Goal: Information Seeking & Learning: Check status

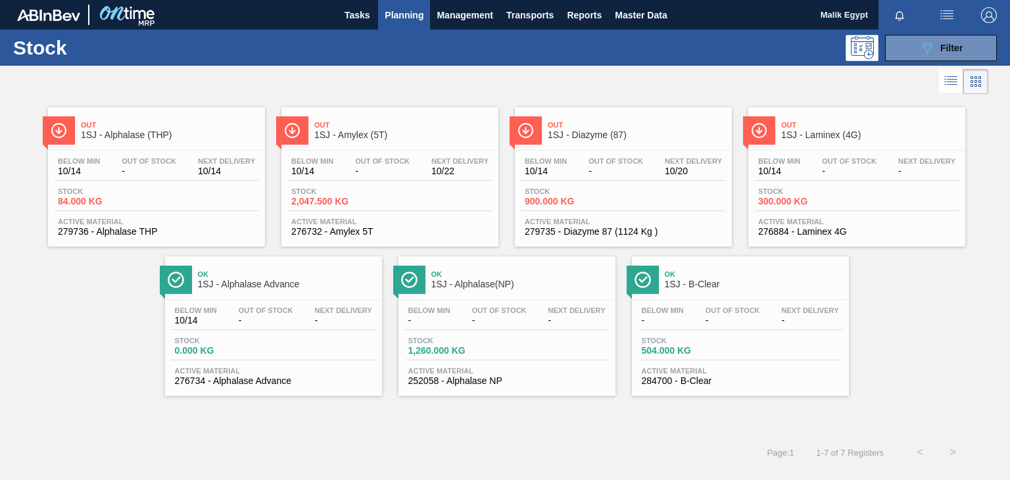
click at [404, 166] on span "-" at bounding box center [382, 171] width 55 height 10
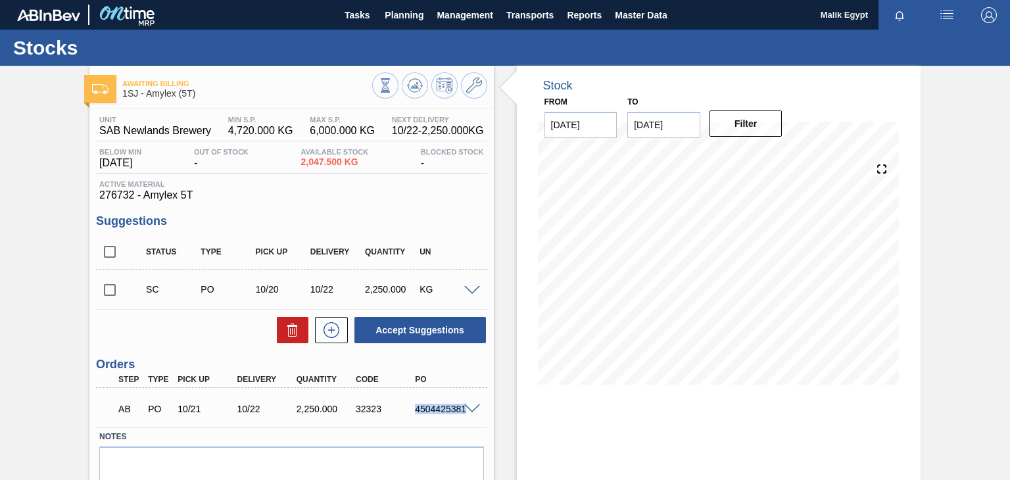
drag, startPoint x: 416, startPoint y: 408, endPoint x: 476, endPoint y: 421, distance: 61.8
click at [476, 421] on div "AB PO 10/21 10/22 2,250.000 32323 4504425381" at bounding box center [291, 407] width 391 height 33
copy div "4504425381"
click at [409, 12] on span "Planning" at bounding box center [404, 15] width 39 height 16
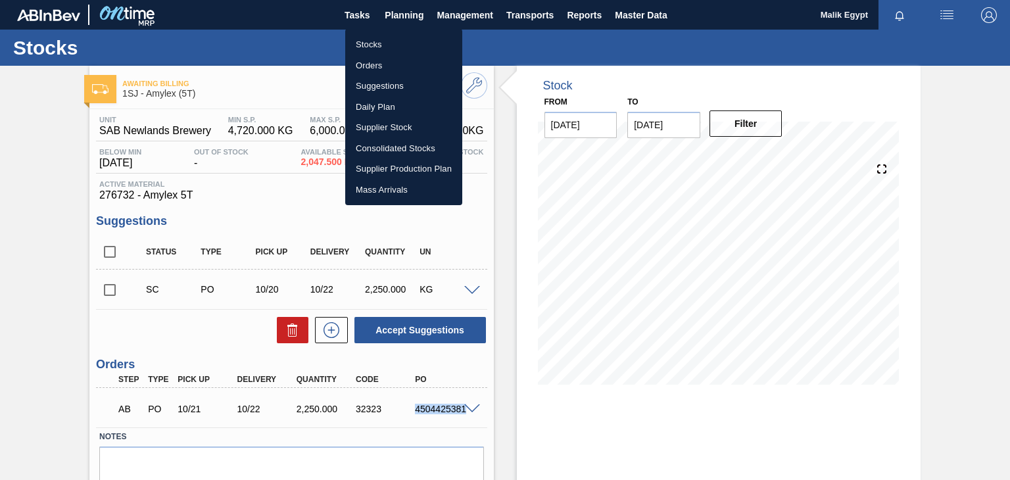
click at [372, 44] on li "Stocks" at bounding box center [403, 44] width 117 height 21
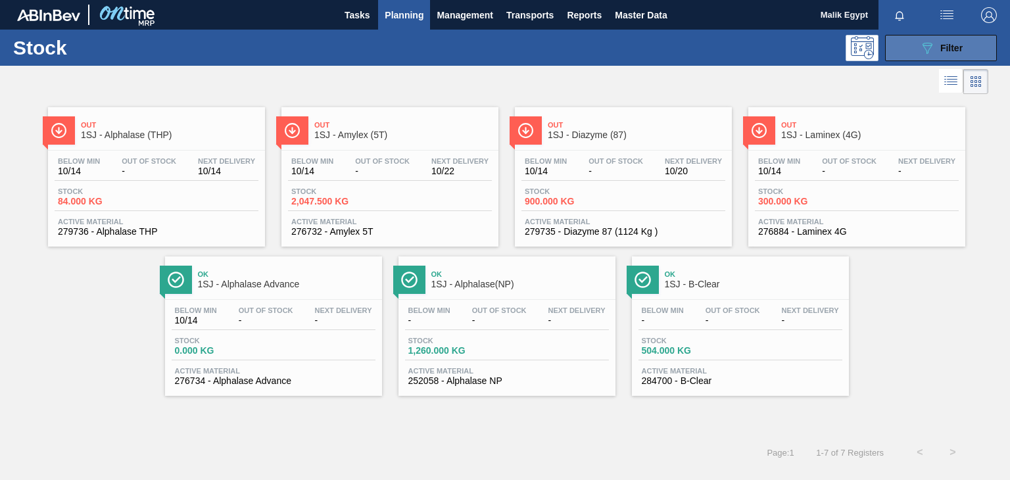
click at [947, 45] on span "Filter" at bounding box center [952, 48] width 22 height 11
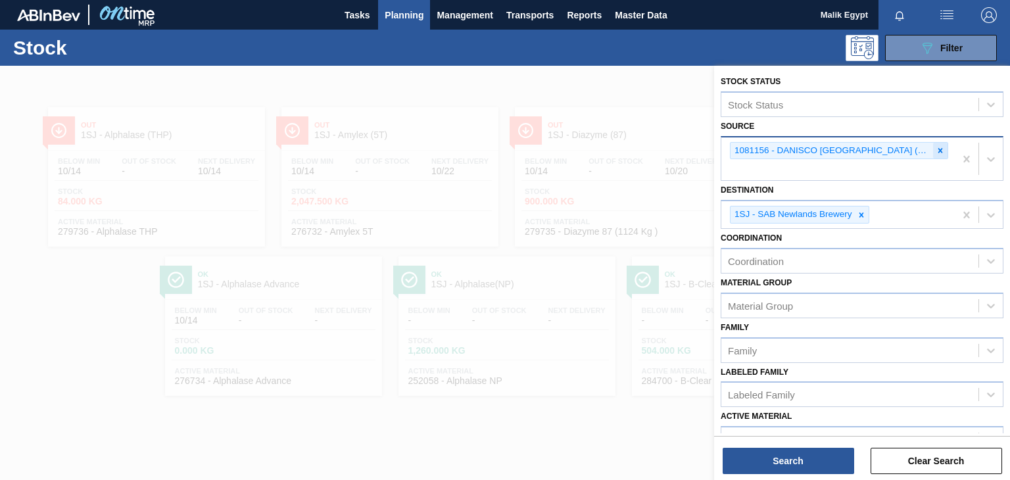
click at [939, 150] on icon at bounding box center [941, 150] width 5 height 5
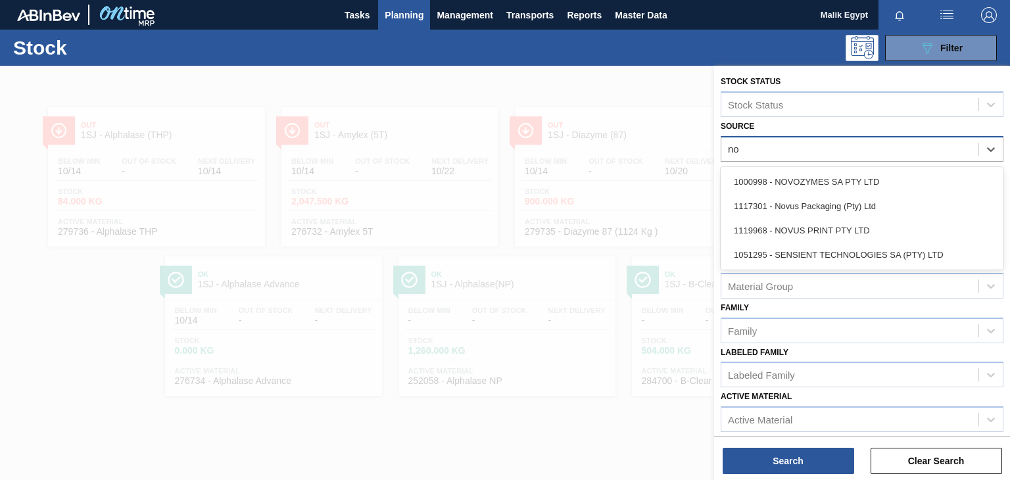
type input "nov"
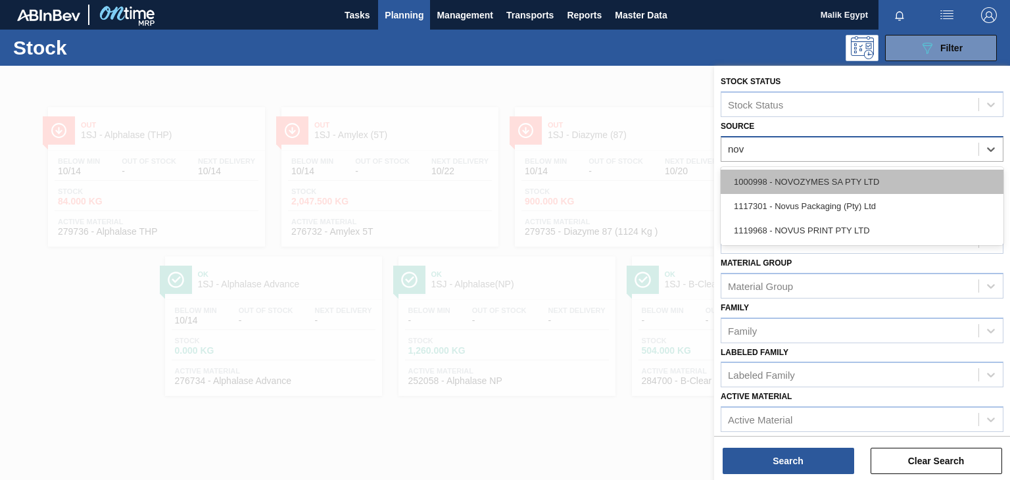
click at [854, 182] on div "1000998 - NOVOZYMES SA PTY LTD" at bounding box center [862, 182] width 283 height 24
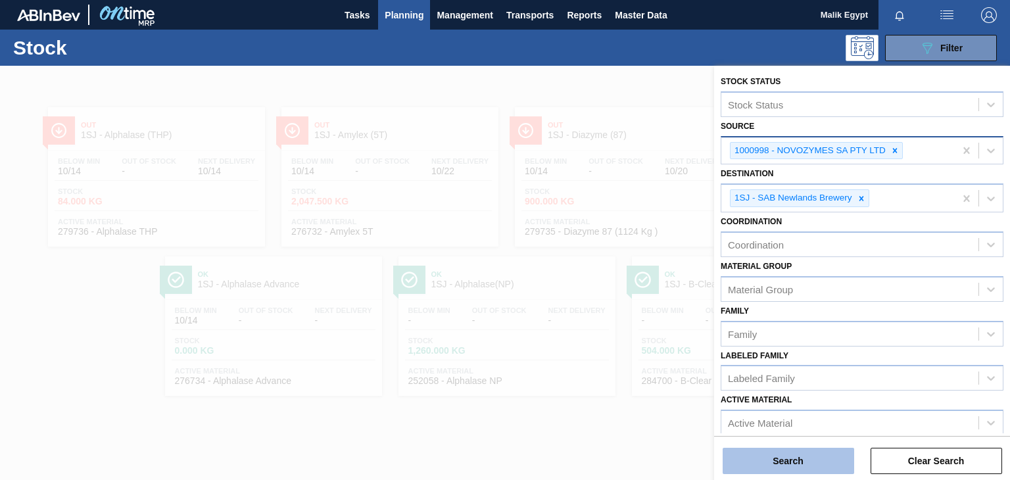
click at [777, 466] on button "Search" at bounding box center [789, 461] width 132 height 26
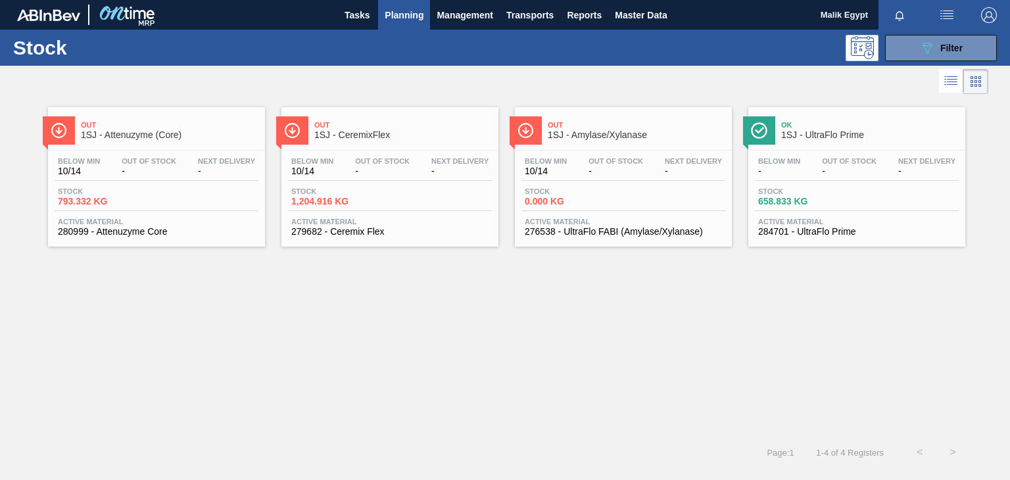
click at [821, 193] on span "Stock" at bounding box center [804, 191] width 92 height 8
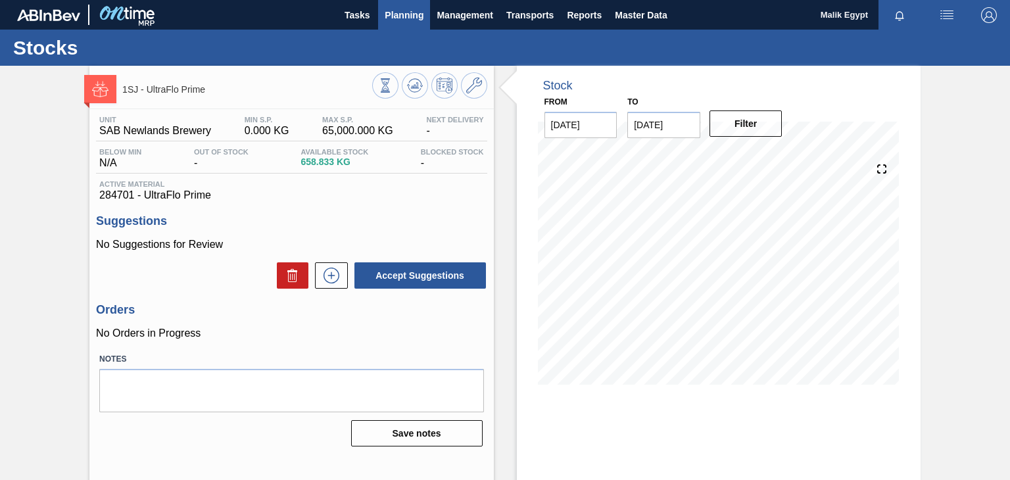
click at [406, 13] on span "Planning" at bounding box center [404, 15] width 39 height 16
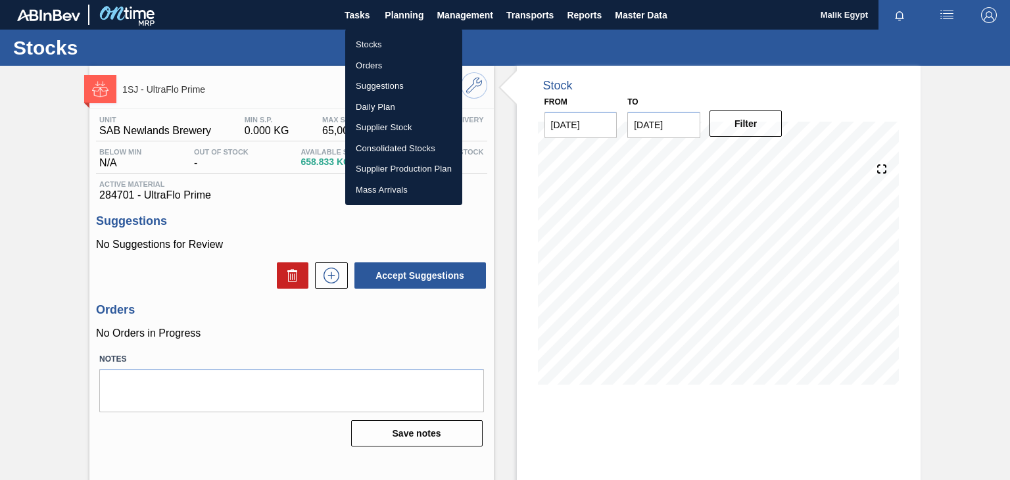
click at [368, 40] on li "Stocks" at bounding box center [403, 44] width 117 height 21
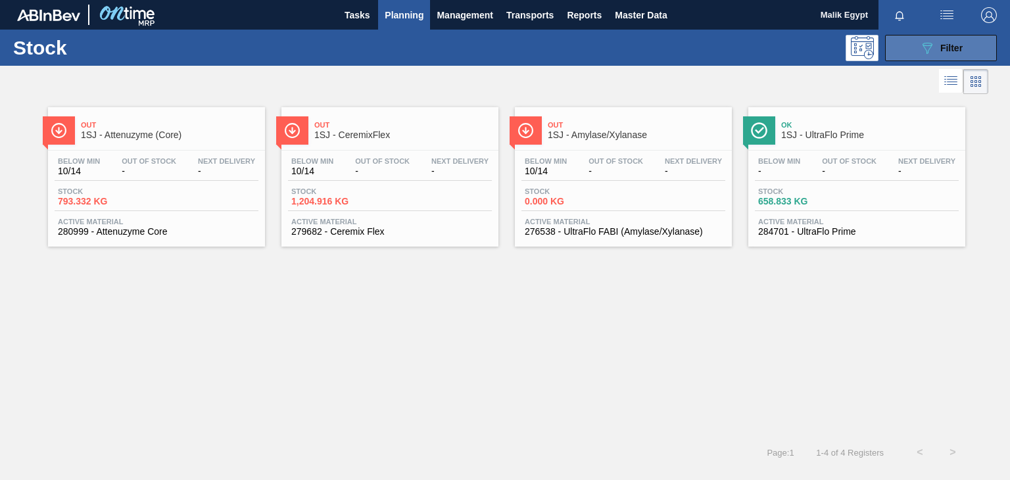
click at [944, 53] on div "089F7B8B-B2A5-4AFE-B5C0-19BA573D28AC Filter" at bounding box center [940, 48] width 43 height 16
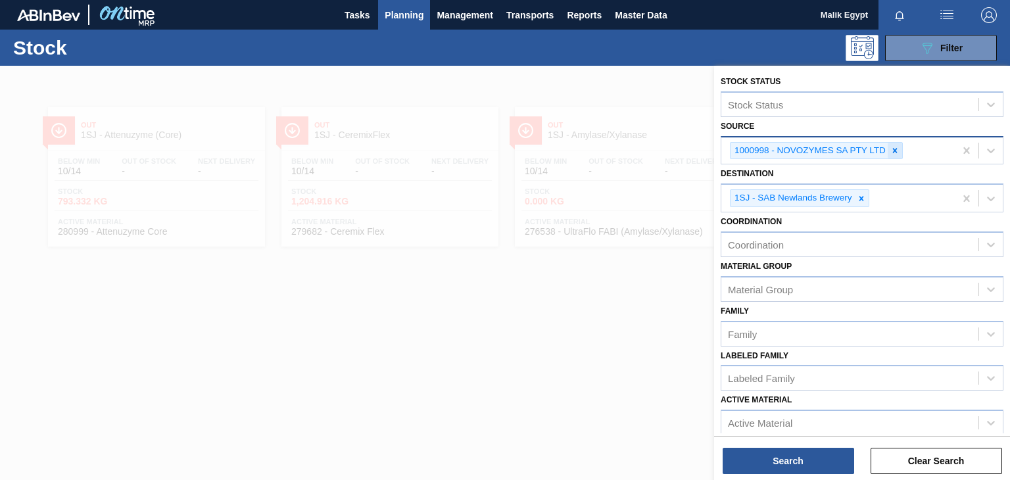
click at [893, 150] on icon at bounding box center [895, 150] width 9 height 9
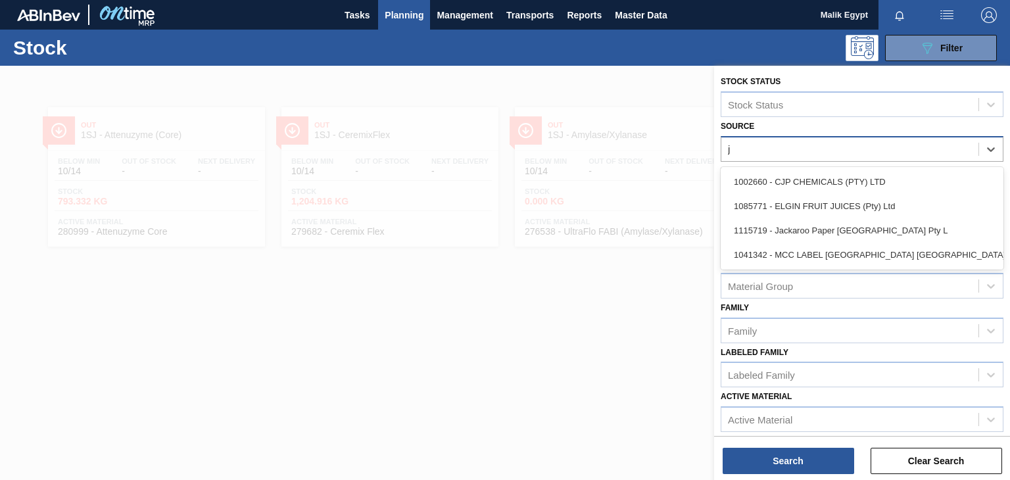
type input "jp"
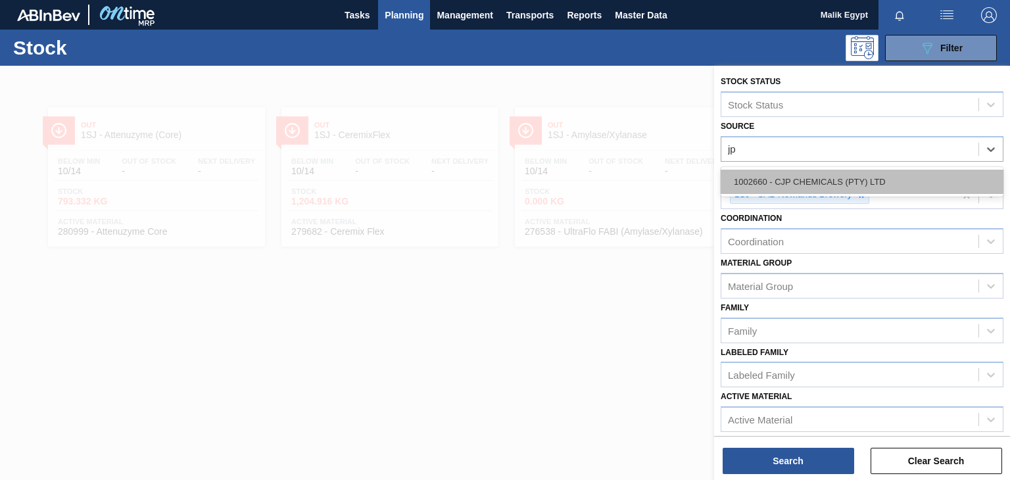
click at [852, 187] on div "1002660 - CJP CHEMICALS (PTY) LTD" at bounding box center [862, 182] width 283 height 24
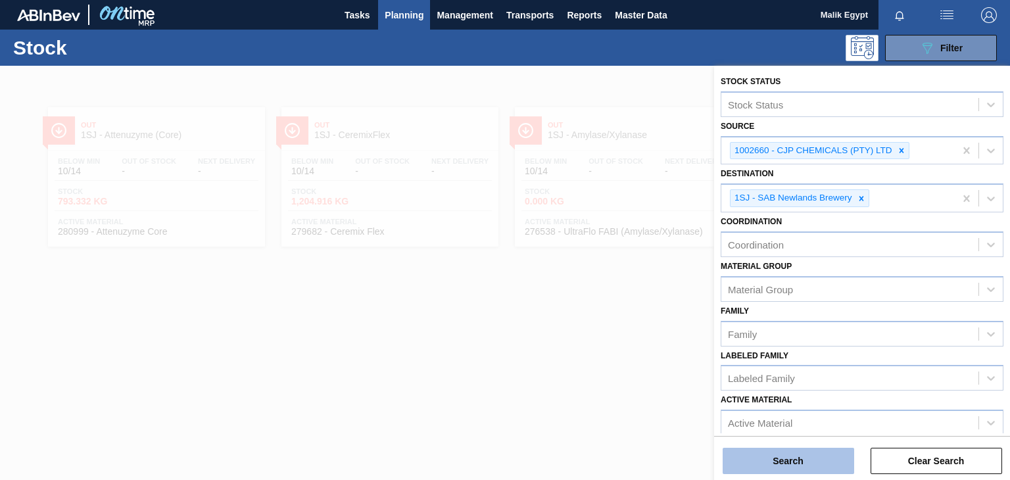
click at [804, 458] on button "Search" at bounding box center [789, 461] width 132 height 26
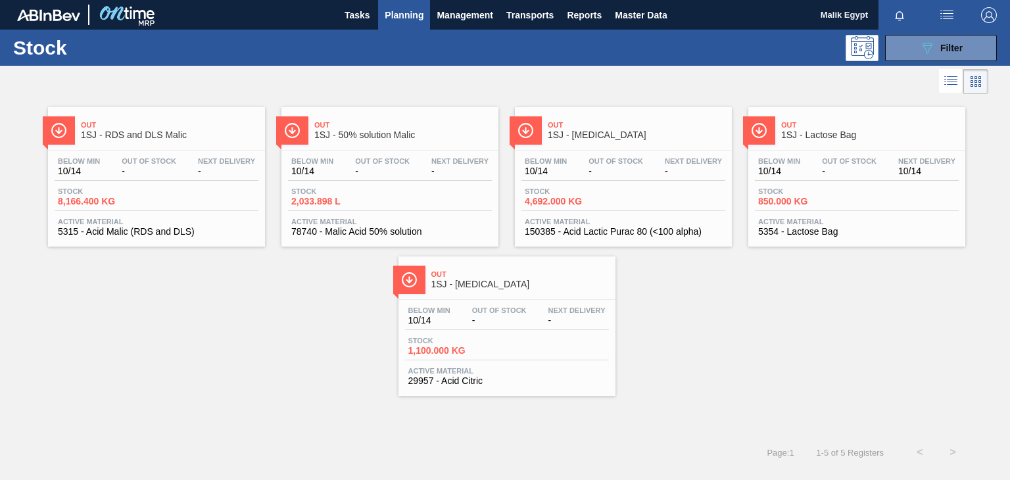
click at [526, 339] on div "Stock 1,100.000 KG" at bounding box center [507, 349] width 204 height 24
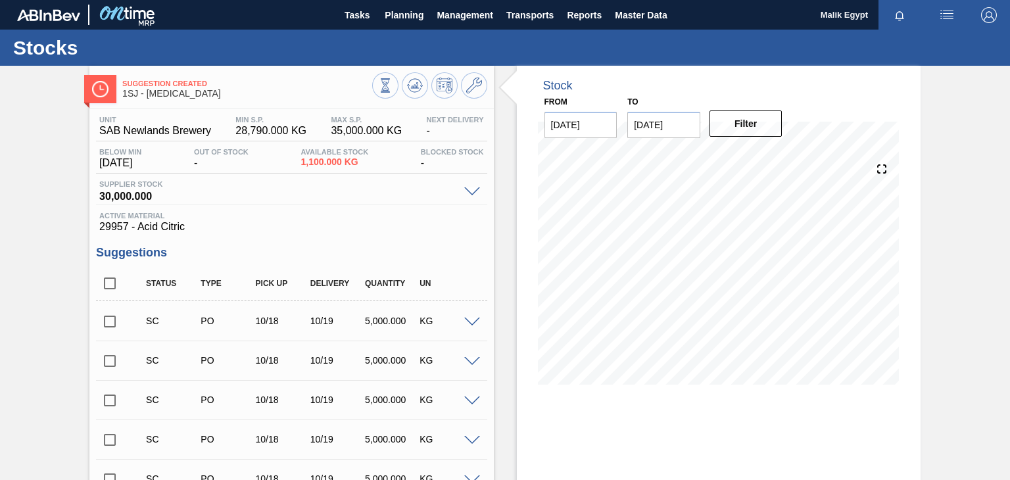
click at [114, 323] on input "checkbox" at bounding box center [110, 322] width 28 height 28
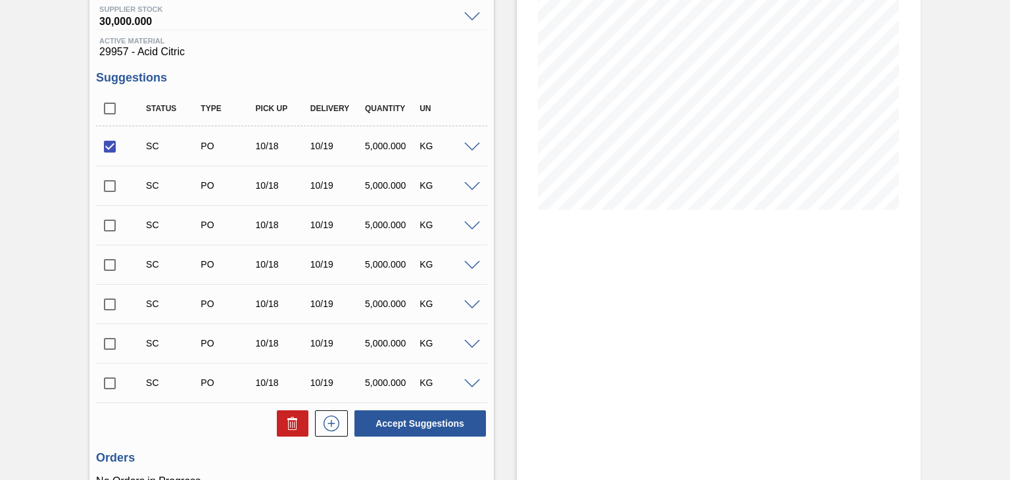
scroll to position [301, 0]
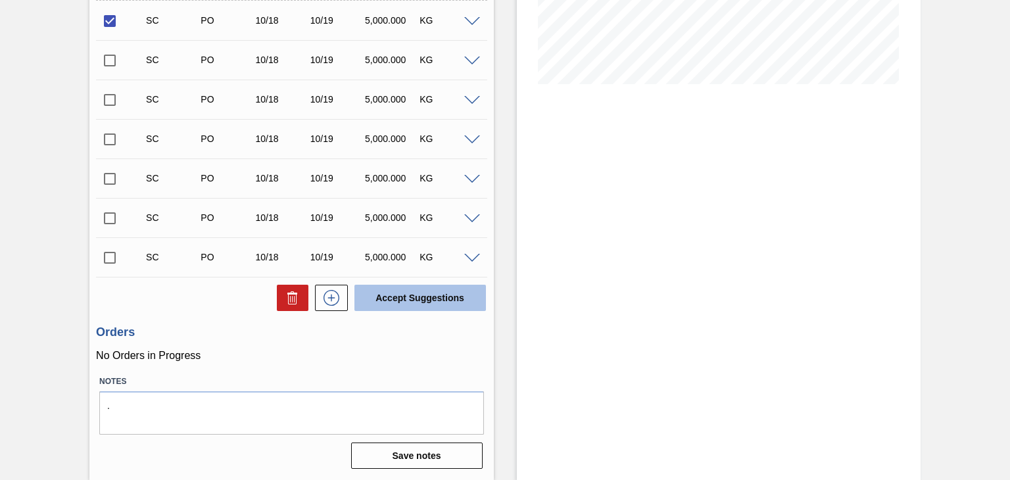
click at [424, 294] on button "Accept Suggestions" at bounding box center [421, 298] width 132 height 26
checkbox input "false"
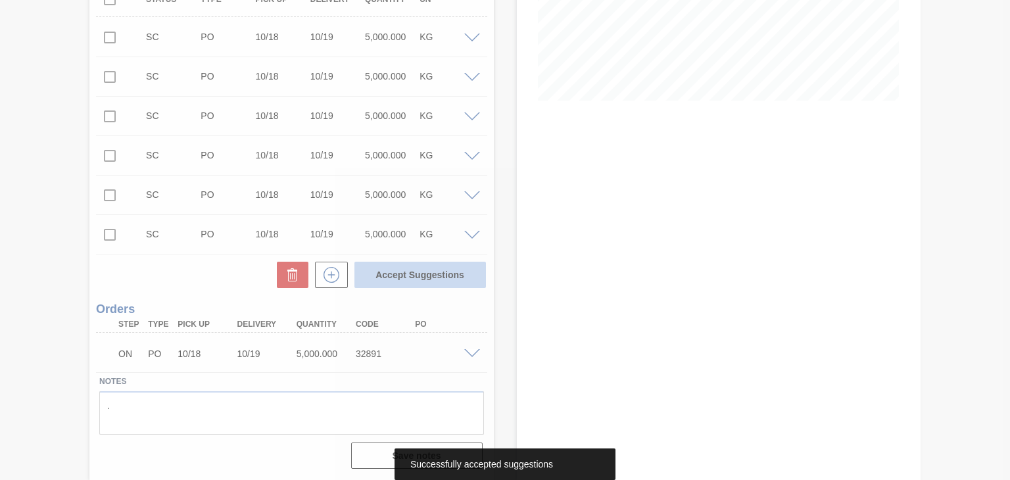
scroll to position [284, 0]
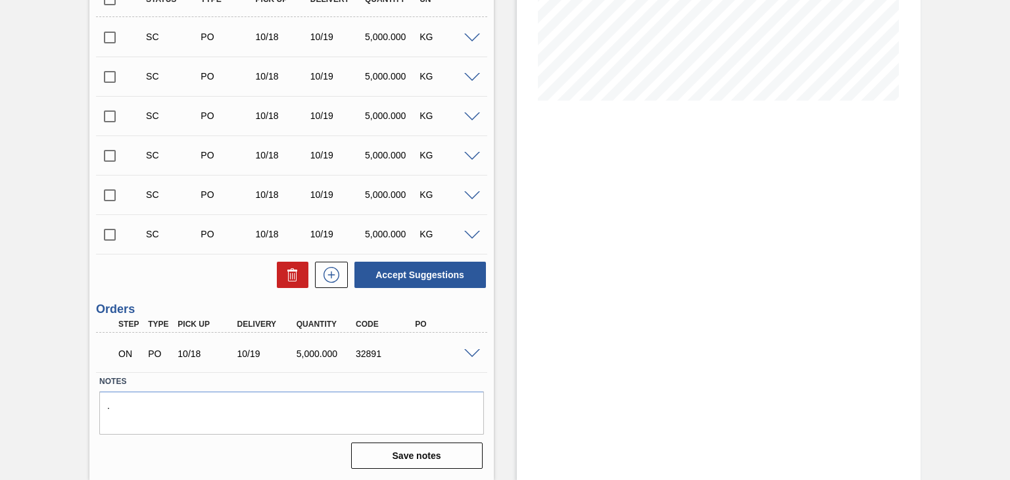
click at [664, 302] on div "Stock From [DATE] to [DATE] Filter" at bounding box center [719, 131] width 404 height 698
click at [470, 352] on span at bounding box center [472, 354] width 16 height 10
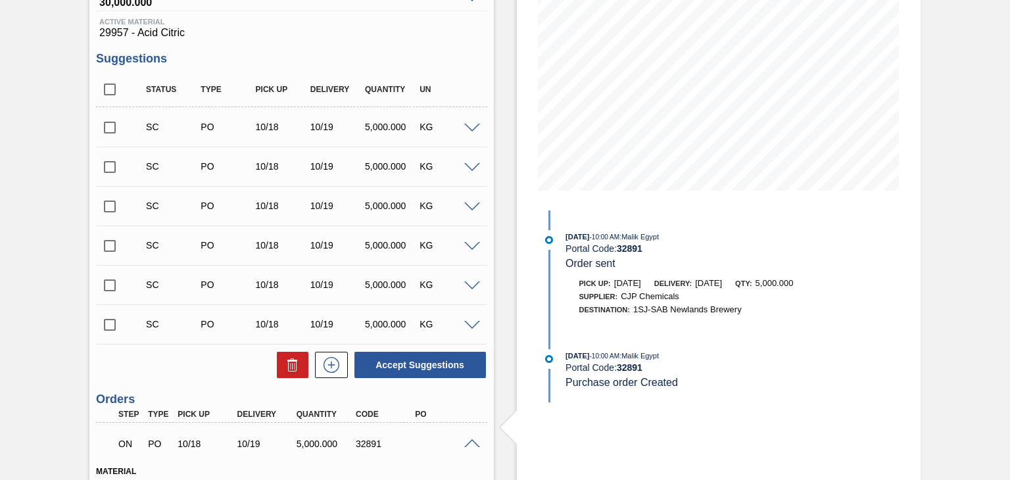
scroll to position [0, 0]
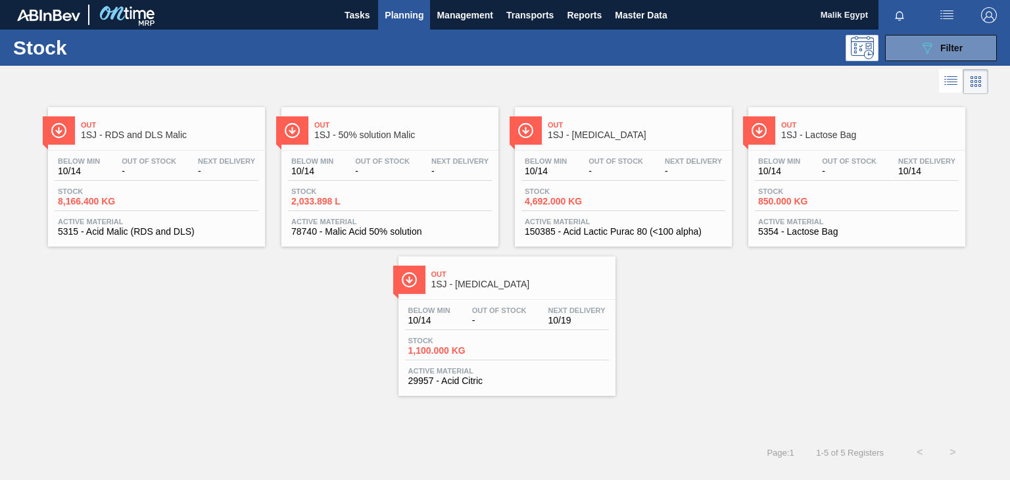
click at [503, 308] on span "Out Of Stock" at bounding box center [499, 310] width 55 height 8
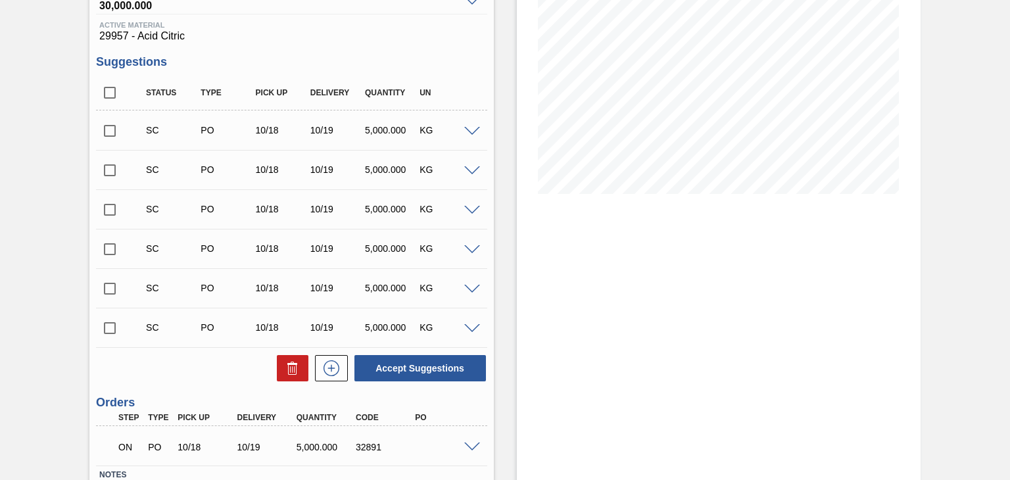
scroll to position [284, 0]
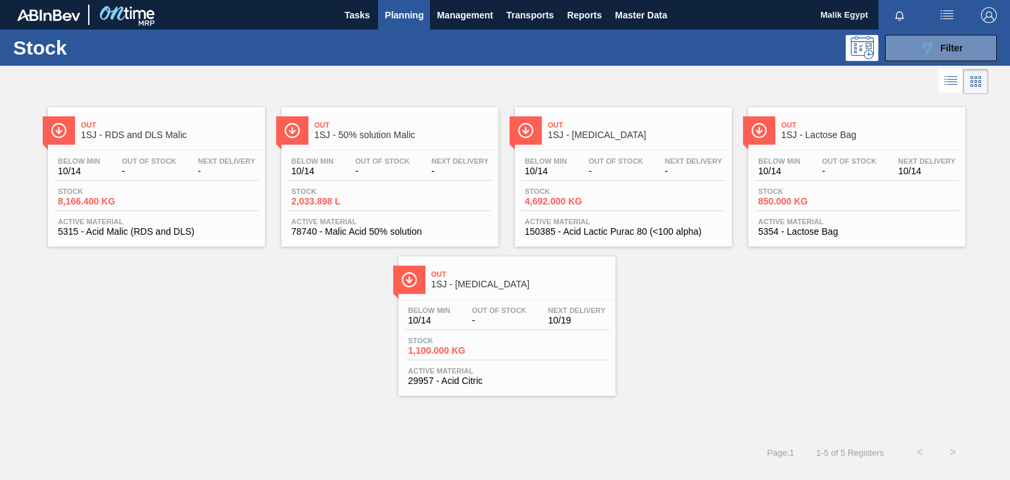
click at [629, 193] on div "Stock 4,692.000 KG" at bounding box center [624, 199] width 204 height 24
click at [410, 163] on div "Out Of Stock -" at bounding box center [382, 166] width 61 height 19
click at [479, 323] on span "-" at bounding box center [499, 321] width 55 height 10
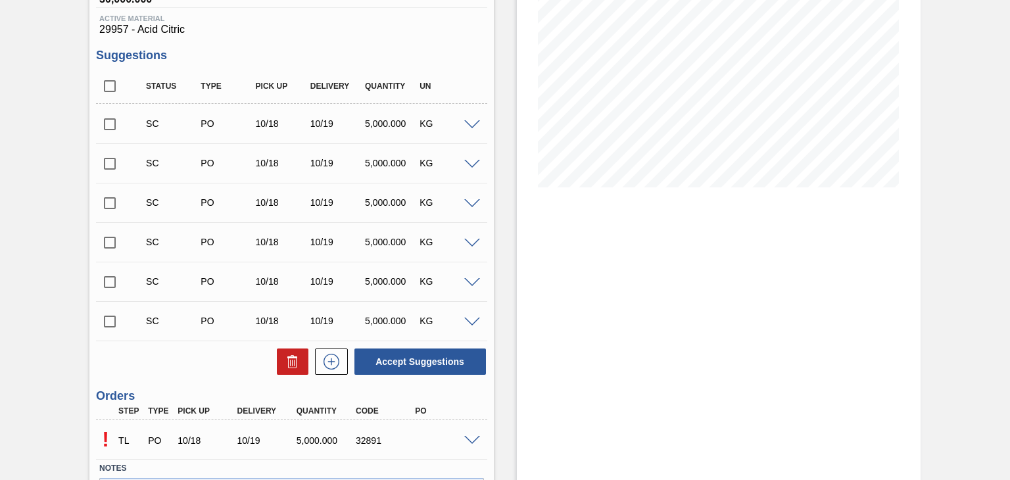
scroll to position [284, 0]
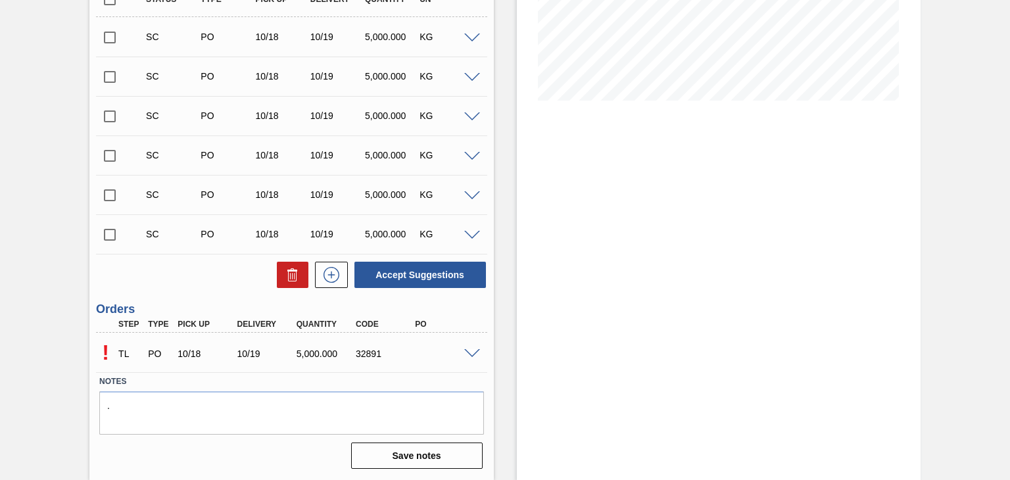
click at [471, 353] on span at bounding box center [472, 354] width 16 height 10
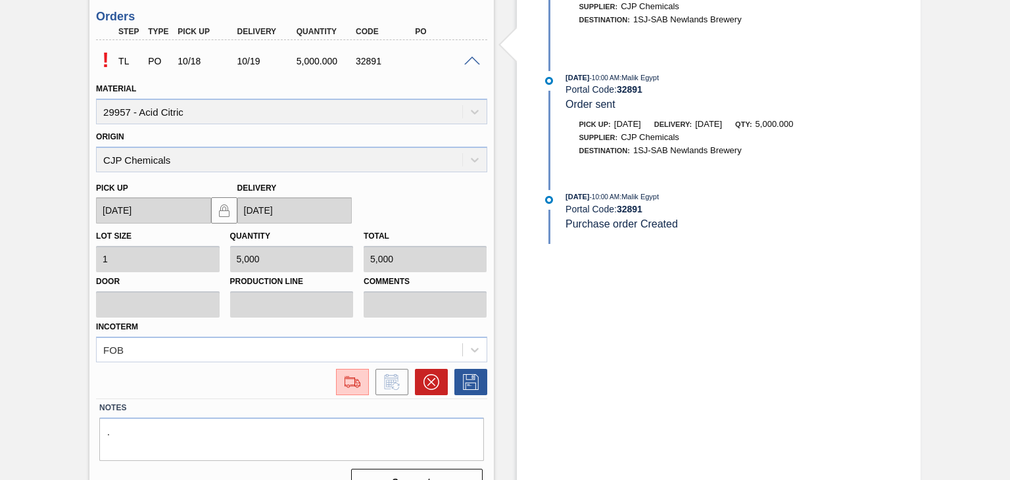
scroll to position [601, 0]
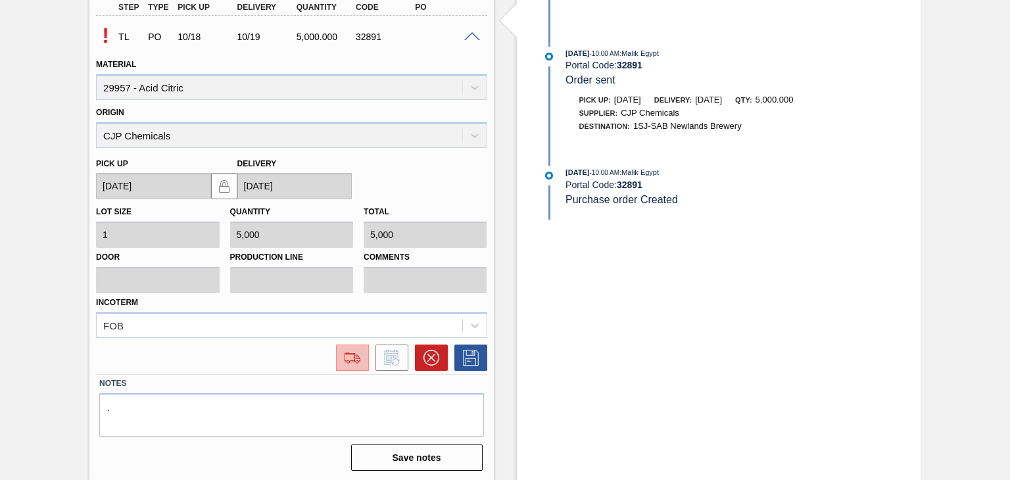
click at [353, 350] on img at bounding box center [352, 358] width 21 height 16
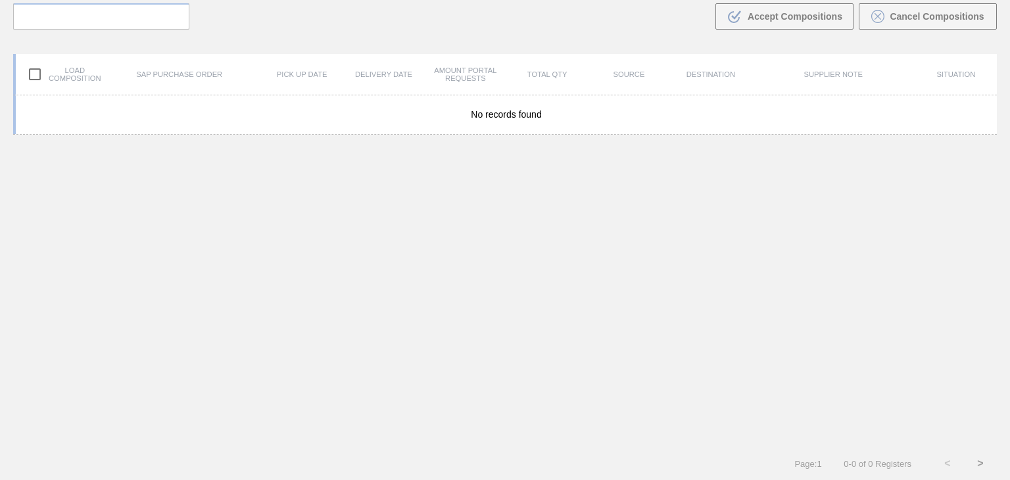
scroll to position [95, 0]
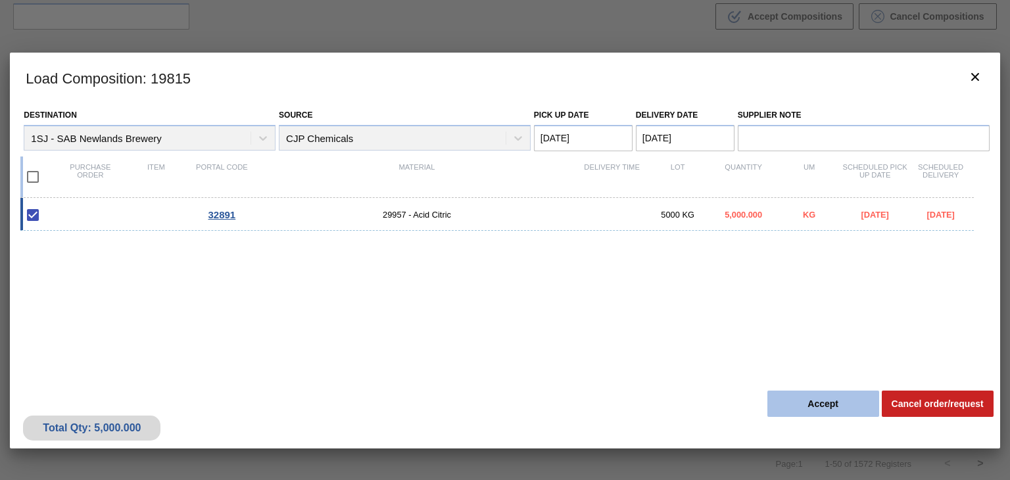
click at [818, 410] on button "Accept" at bounding box center [824, 404] width 112 height 26
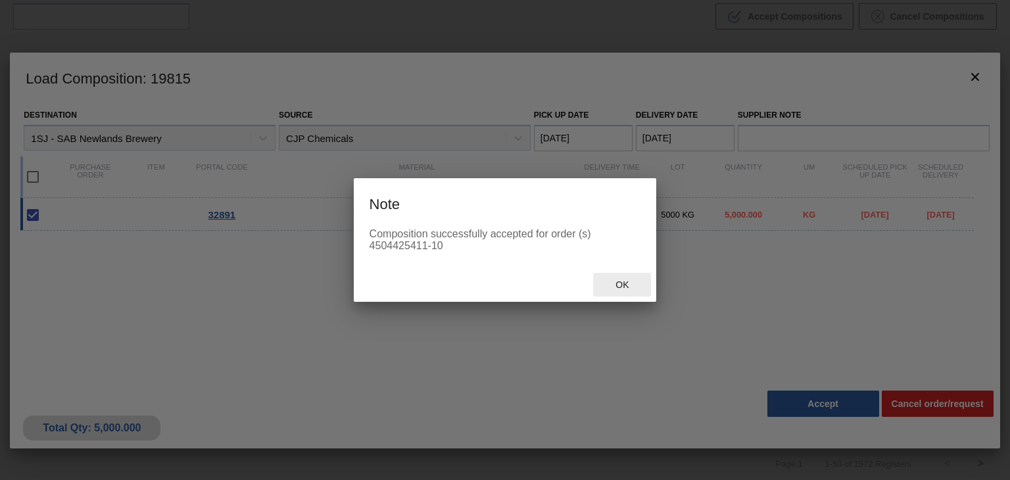
click at [626, 282] on span "Ok" at bounding box center [622, 285] width 34 height 11
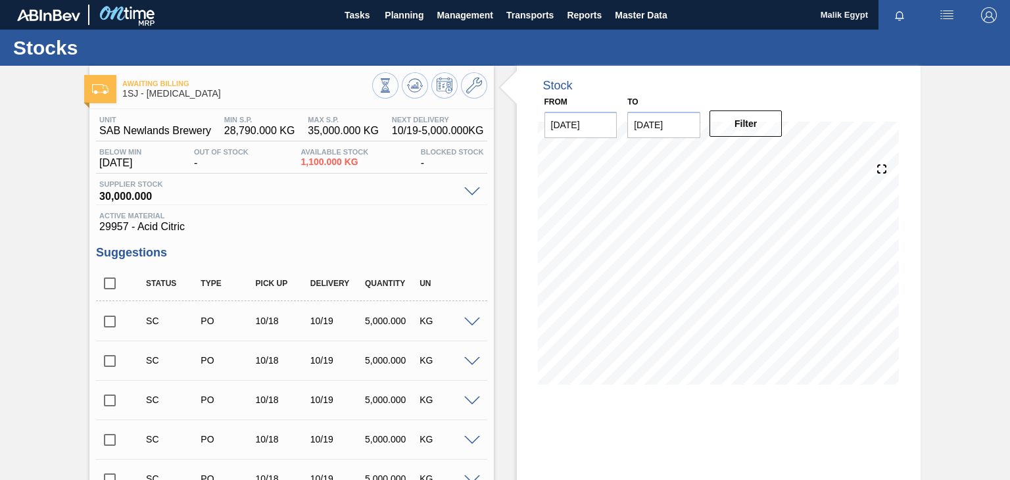
scroll to position [284, 0]
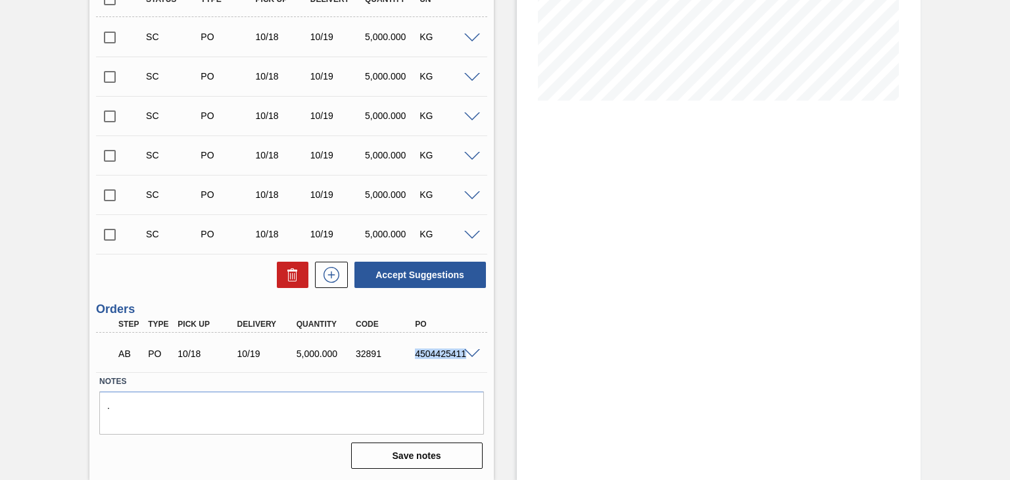
drag, startPoint x: 416, startPoint y: 351, endPoint x: 467, endPoint y: 361, distance: 52.2
click at [467, 361] on div "AB PO 10/18 10/19 5,000.000 32891 4504425411" at bounding box center [291, 352] width 391 height 33
copy div "4504425411"
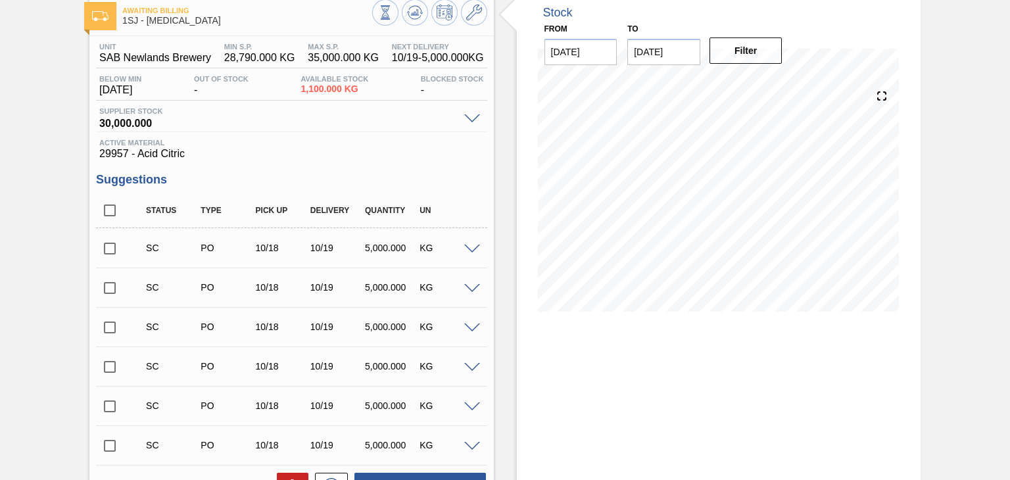
scroll to position [0, 0]
